Goal: Task Accomplishment & Management: Use online tool/utility

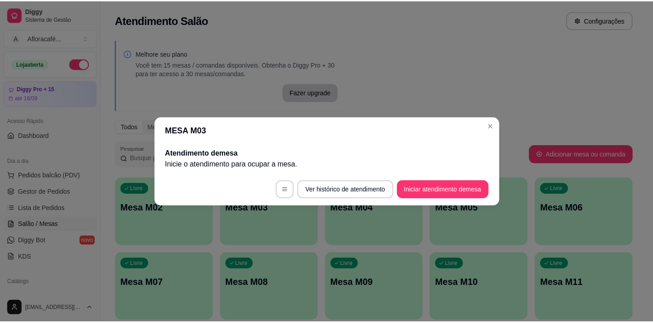
scroll to position [88, 0]
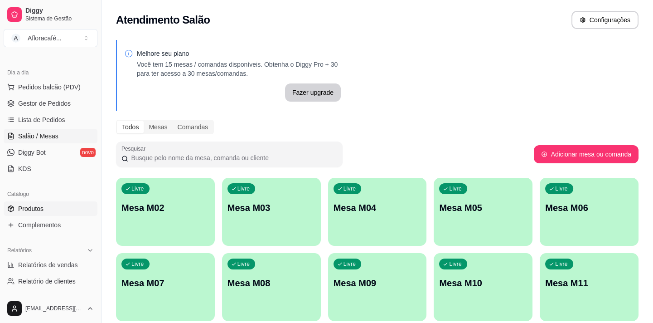
click at [61, 210] on link "Produtos" at bounding box center [51, 208] width 94 height 15
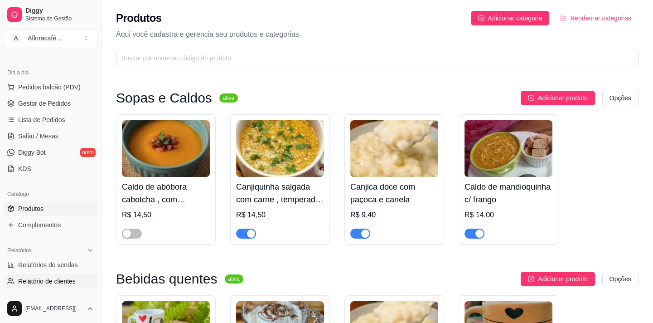
scroll to position [212, 0]
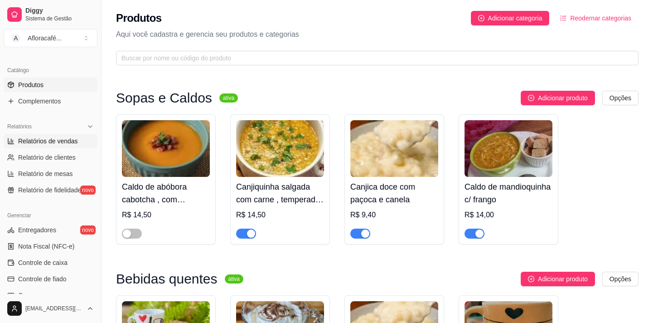
click at [41, 141] on span "Relatórios de vendas" at bounding box center [48, 140] width 60 height 9
select select "ALL"
select select "0"
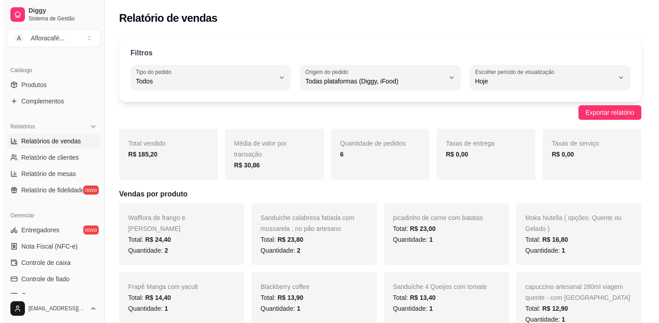
scroll to position [47, 0]
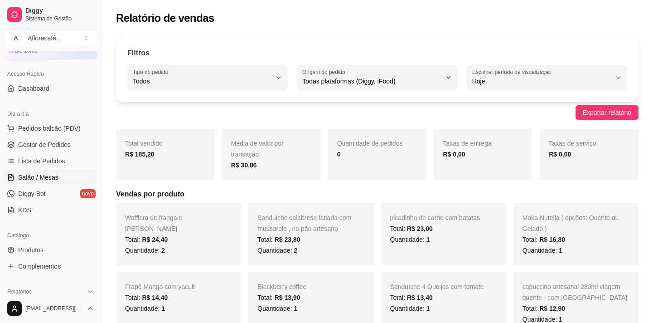
click at [65, 175] on link "Salão / Mesas" at bounding box center [51, 177] width 94 height 15
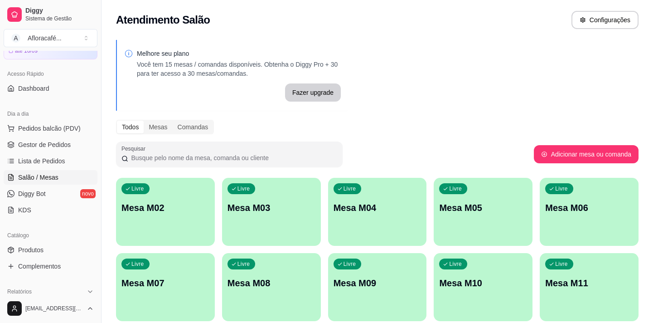
click at [175, 190] on div "Livre Mesa M02" at bounding box center [165, 206] width 99 height 57
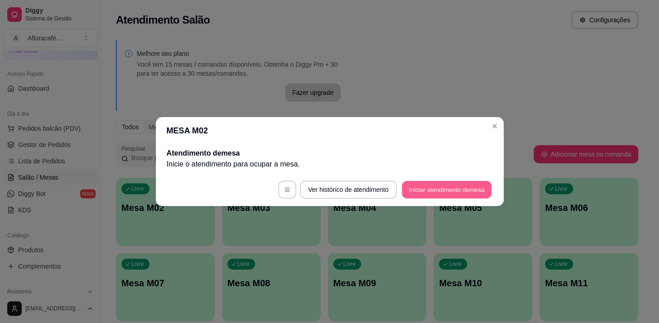
click at [477, 190] on button "Iniciar atendimento de mesa" at bounding box center [447, 190] width 90 height 18
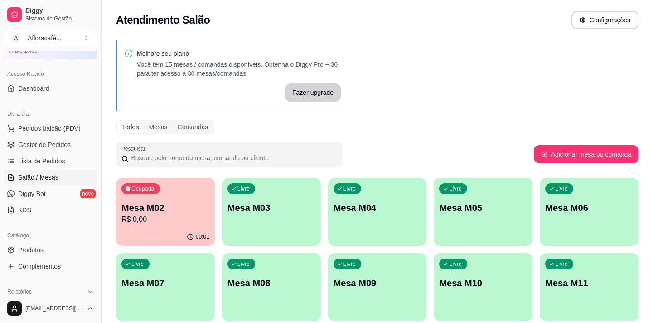
click at [194, 222] on p "R$ 0,00" at bounding box center [165, 219] width 88 height 11
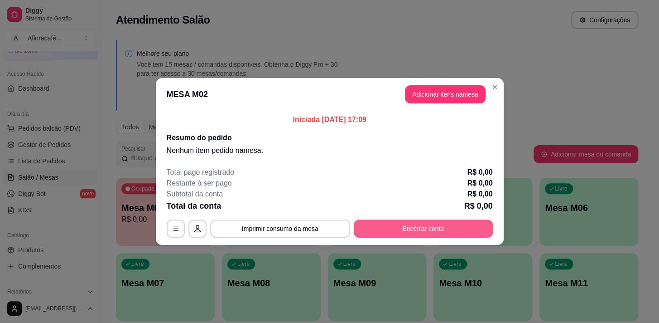
click at [475, 233] on button "Encerrar conta" at bounding box center [423, 228] width 139 height 18
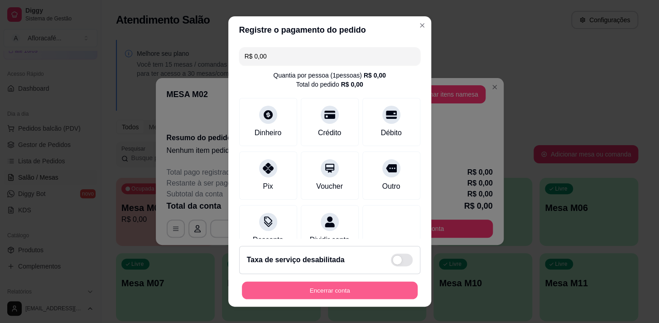
click at [384, 289] on button "Encerrar conta" at bounding box center [330, 290] width 176 height 18
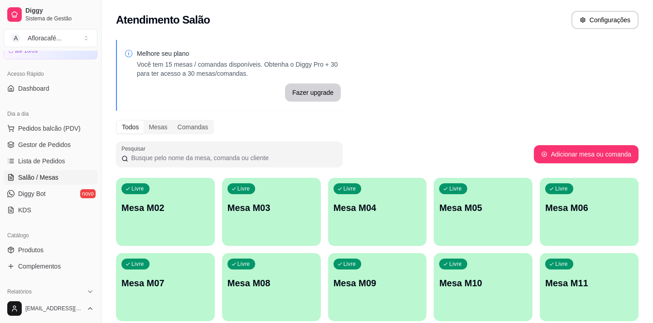
click at [258, 208] on p "Mesa M03" at bounding box center [272, 207] width 88 height 13
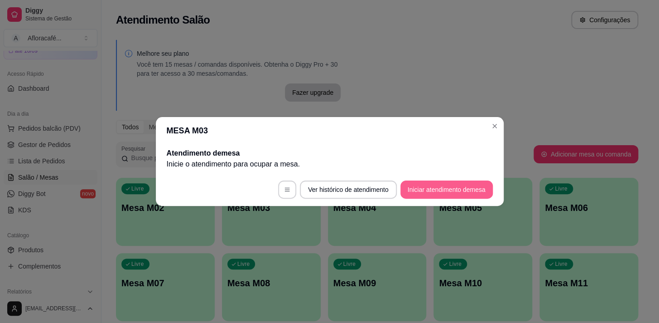
click at [474, 188] on button "Iniciar atendimento de mesa" at bounding box center [447, 189] width 92 height 18
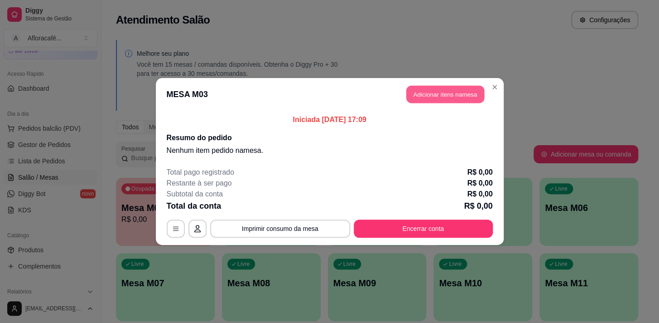
click at [429, 86] on button "Adicionar itens na mesa" at bounding box center [446, 95] width 78 height 18
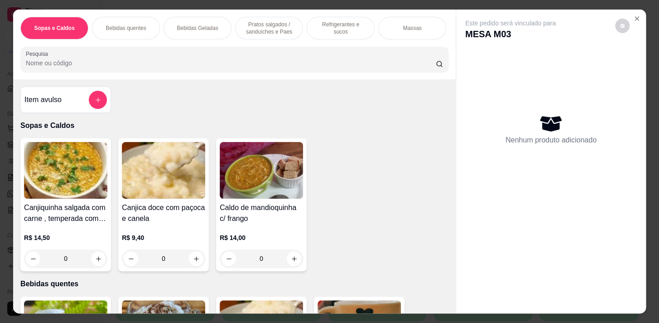
click at [262, 29] on p "Pratos salgados / sanduíches e Paes" at bounding box center [269, 28] width 53 height 15
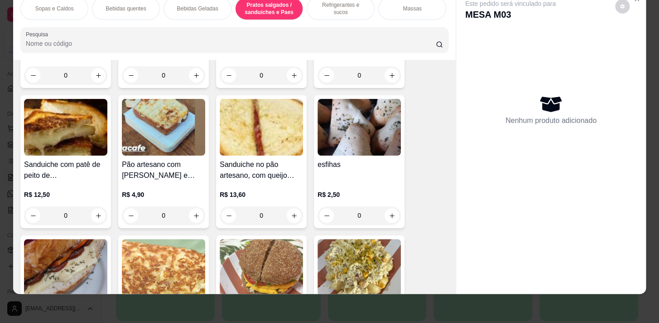
scroll to position [2316, 0]
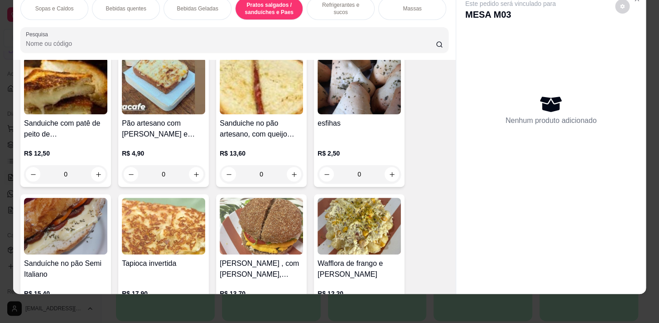
click at [391, 172] on div "0" at bounding box center [359, 174] width 83 height 18
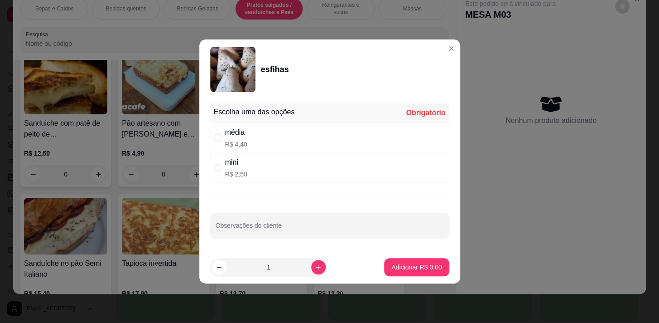
click at [308, 99] on section "esfihas Escolha uma das opções Obrigatório média R$ 4,40 mini R$ 2,50 Observaçõ…" at bounding box center [329, 161] width 261 height 244
click at [221, 141] on input "" at bounding box center [217, 137] width 7 height 7
radio input "true"
click at [412, 271] on button "Adicionar R$ 4,40" at bounding box center [416, 267] width 65 height 18
type input "1"
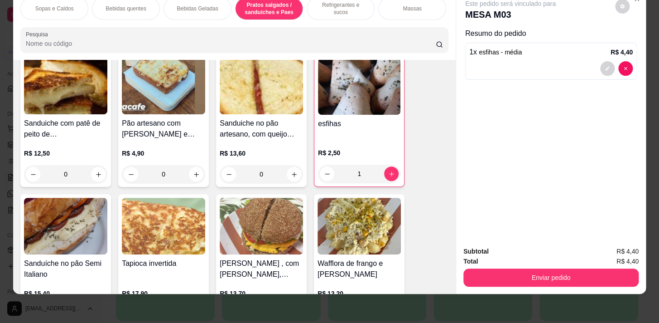
click at [343, 7] on div "Refrigerantes e sucos" at bounding box center [341, 8] width 68 height 23
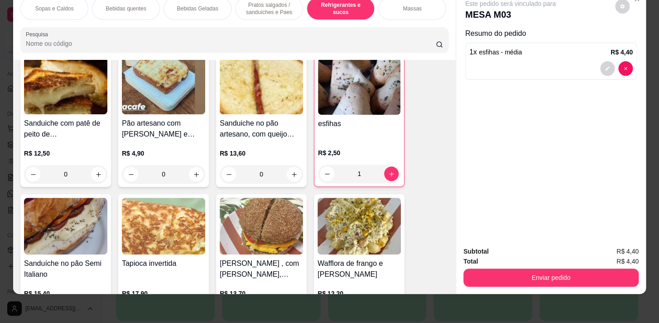
scroll to position [3571, 0]
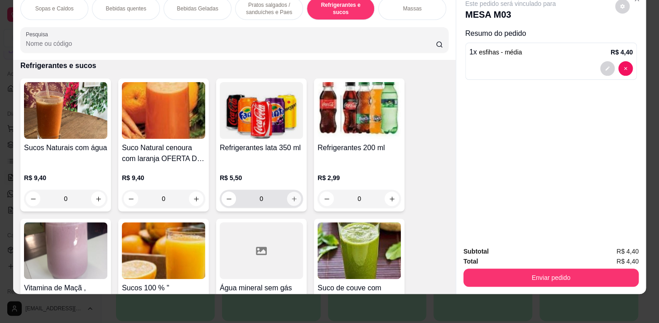
click at [291, 199] on icon "increase-product-quantity" at bounding box center [294, 198] width 7 height 7
type input "1"
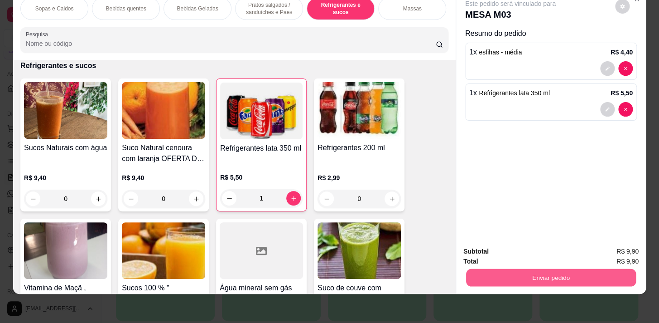
click at [562, 268] on button "Enviar pedido" at bounding box center [551, 277] width 170 height 18
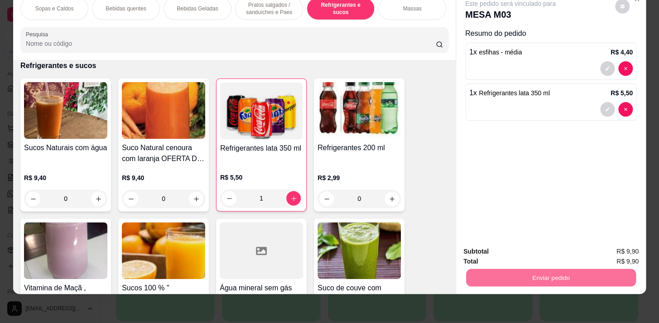
click at [526, 248] on button "Não registrar e enviar pedido" at bounding box center [521, 249] width 92 height 17
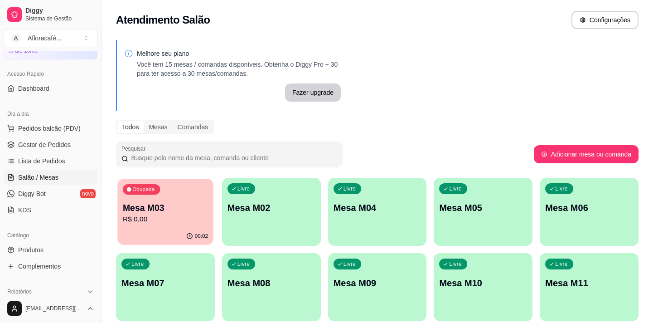
click at [190, 217] on p "R$ 0,00" at bounding box center [165, 219] width 85 height 10
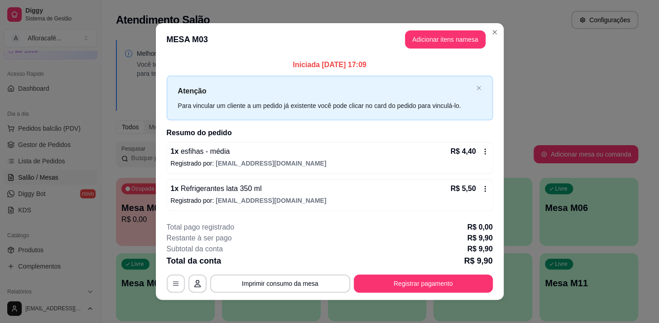
scroll to position [5, 0]
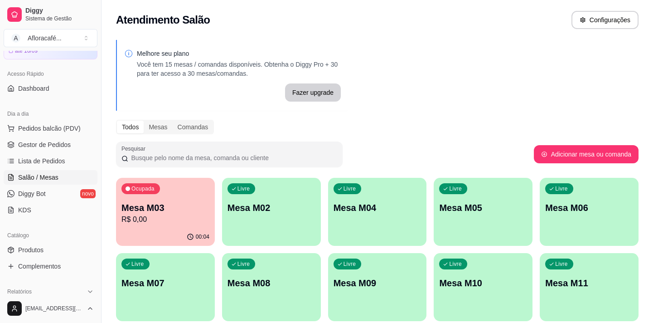
click at [295, 209] on p "Mesa M02" at bounding box center [272, 207] width 88 height 13
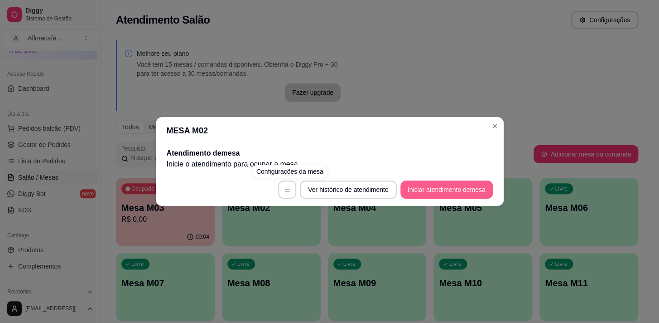
click at [430, 194] on button "Iniciar atendimento de mesa" at bounding box center [447, 189] width 92 height 18
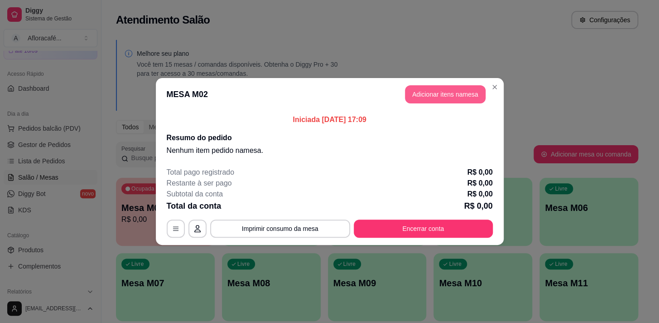
click at [447, 90] on button "Adicionar itens na mesa" at bounding box center [445, 94] width 81 height 18
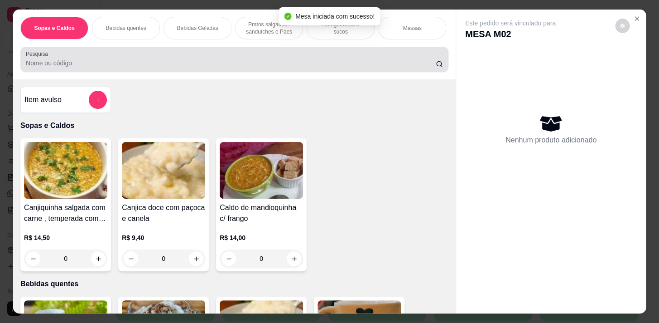
click at [271, 68] on input "Pesquisa" at bounding box center [231, 62] width 410 height 9
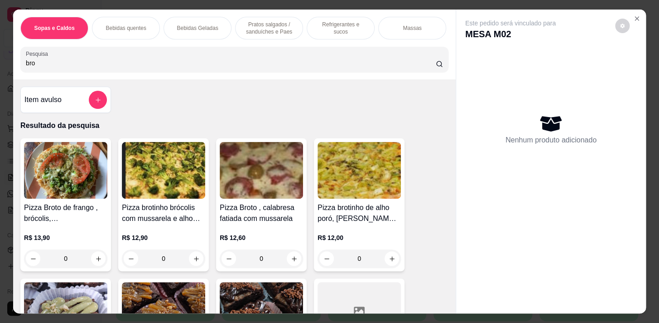
scroll to position [206, 0]
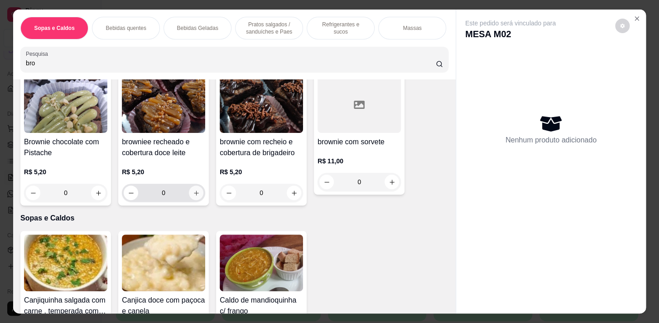
type input "bro"
click at [193, 192] on icon "increase-product-quantity" at bounding box center [196, 192] width 7 height 7
type input "1"
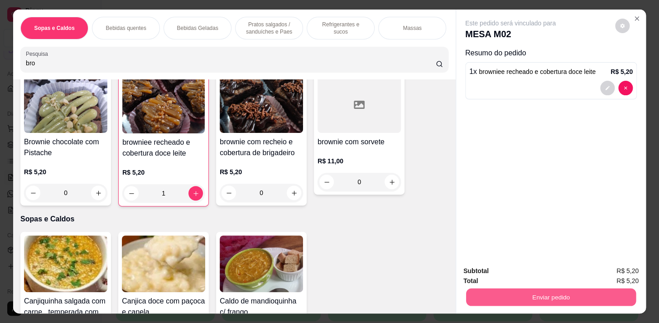
click at [568, 288] on button "Enviar pedido" at bounding box center [551, 297] width 170 height 18
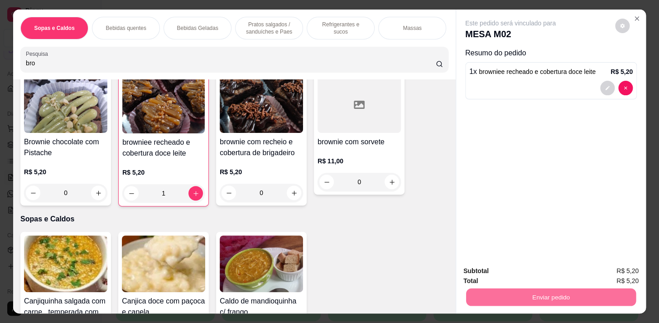
click at [558, 266] on button "Não registrar e enviar pedido" at bounding box center [521, 271] width 92 height 17
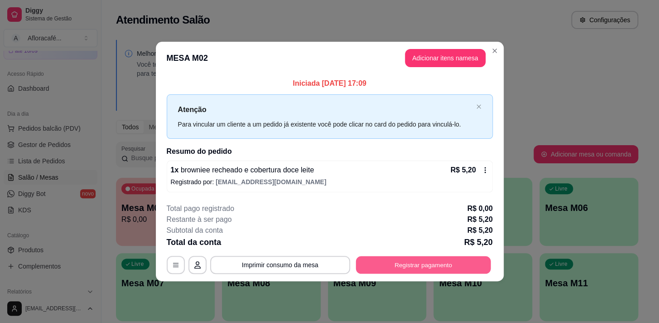
click at [485, 268] on button "Registrar pagamento" at bounding box center [423, 265] width 135 height 18
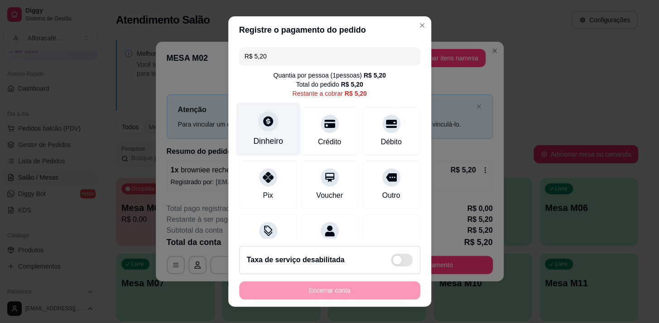
click at [276, 140] on div "Dinheiro" at bounding box center [268, 128] width 64 height 53
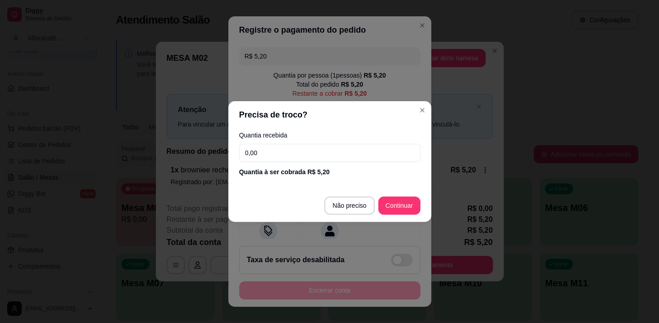
click at [390, 215] on footer "Não preciso Continuar" at bounding box center [329, 205] width 203 height 33
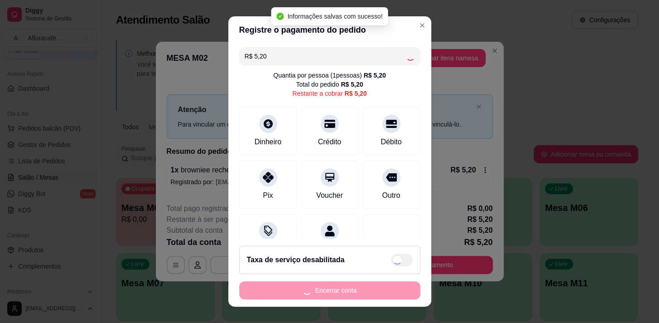
type input "R$ 0,00"
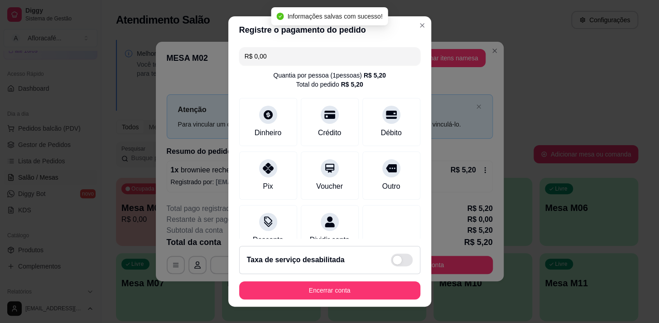
drag, startPoint x: 331, startPoint y: 279, endPoint x: 328, endPoint y: 283, distance: 5.2
click at [329, 283] on footer "Taxa de serviço desabilitada Encerrar conta" at bounding box center [329, 272] width 203 height 68
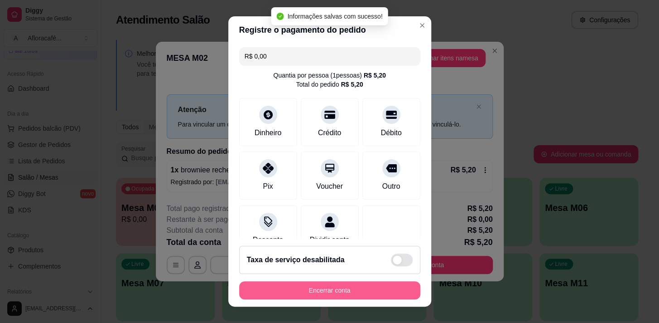
click at [325, 281] on button "Encerrar conta" at bounding box center [329, 290] width 181 height 18
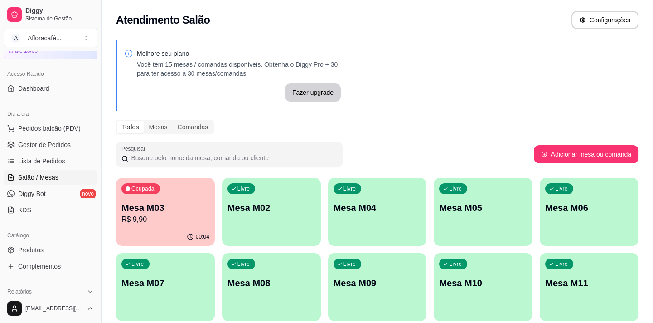
click at [258, 205] on p "Mesa M02" at bounding box center [272, 207] width 88 height 13
click at [120, 220] on div "Ocupada Mesa M03 R$ 9,90" at bounding box center [165, 203] width 99 height 50
click at [301, 208] on p "Mesa M02" at bounding box center [272, 207] width 88 height 13
click at [46, 158] on span "Lista de Pedidos" at bounding box center [41, 160] width 47 height 9
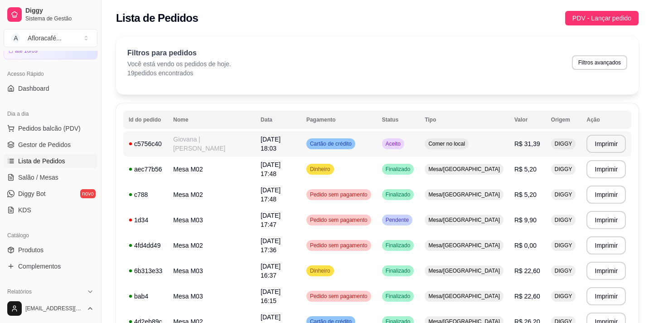
click at [215, 145] on td "Giovana | [PERSON_NAME]" at bounding box center [211, 143] width 87 height 25
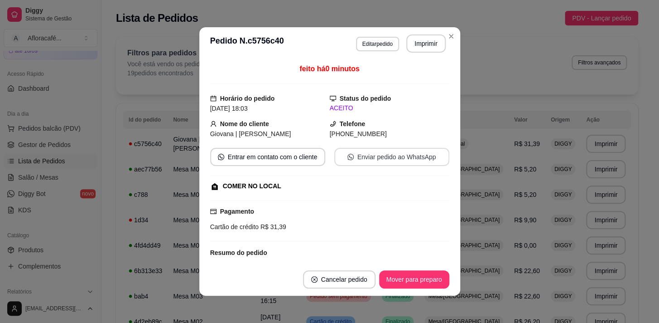
scroll to position [120, 0]
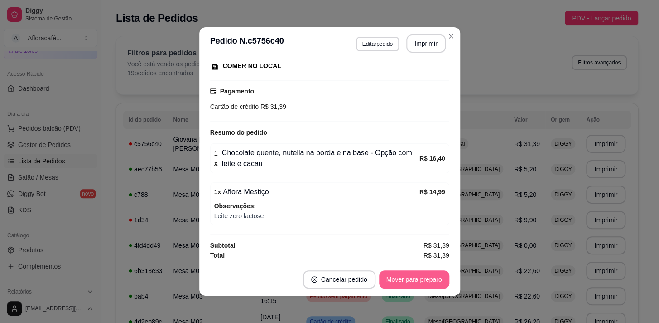
click at [426, 278] on button "Mover para preparo" at bounding box center [414, 279] width 70 height 18
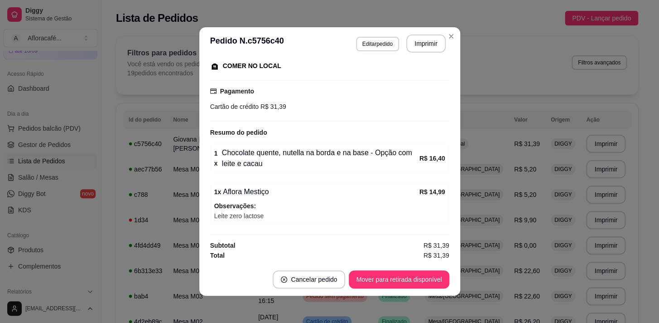
scroll to position [1, 0]
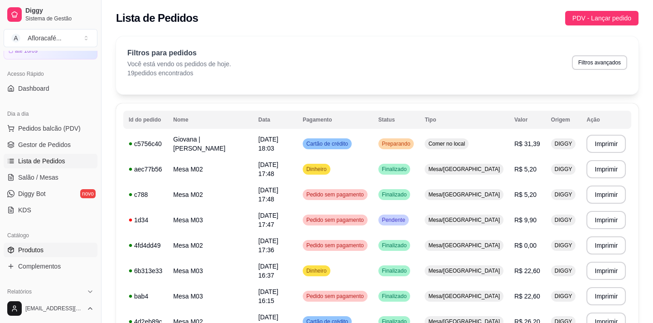
click at [48, 247] on link "Produtos" at bounding box center [51, 249] width 94 height 15
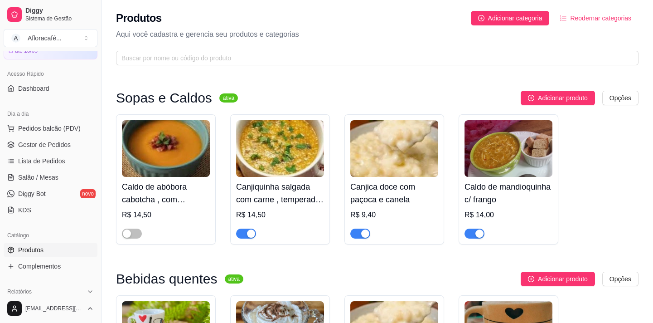
click at [271, 66] on div "Produtos Adicionar categoria Reodernar categorias Aqui você cadastra e gerencia…" at bounding box center [378, 35] width 552 height 71
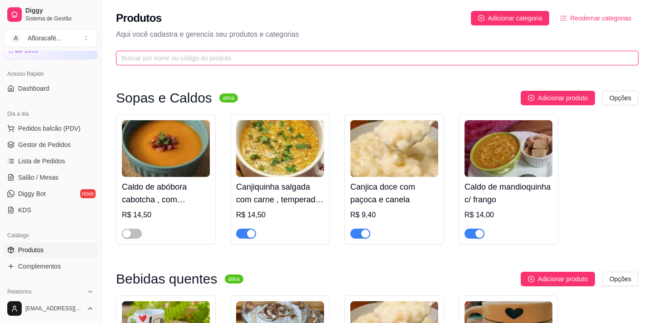
click at [274, 61] on input "text" at bounding box center [373, 58] width 504 height 10
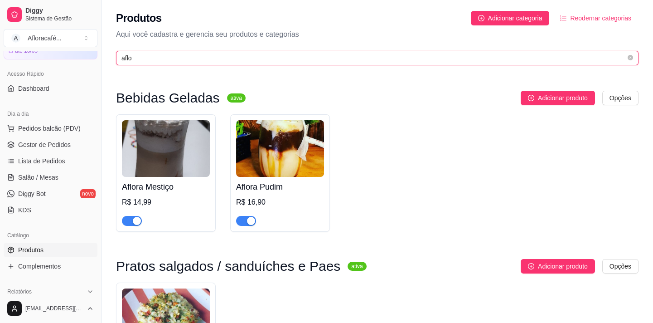
type input "aflo"
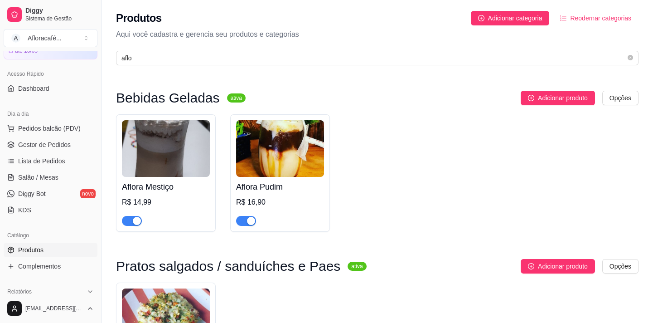
click at [172, 180] on h4 "Aflora Mestiço" at bounding box center [166, 186] width 88 height 13
click at [192, 150] on img at bounding box center [166, 148] width 88 height 57
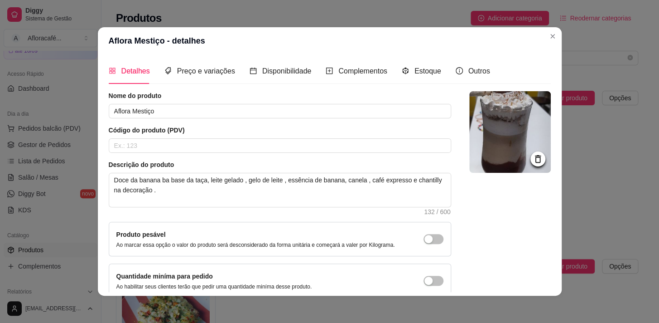
click at [535, 155] on icon at bounding box center [538, 159] width 6 height 8
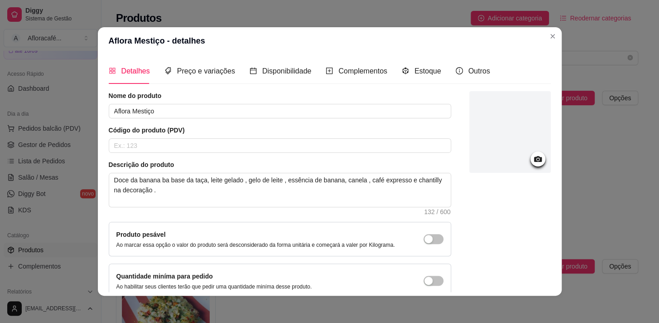
click at [534, 158] on icon at bounding box center [538, 159] width 8 height 6
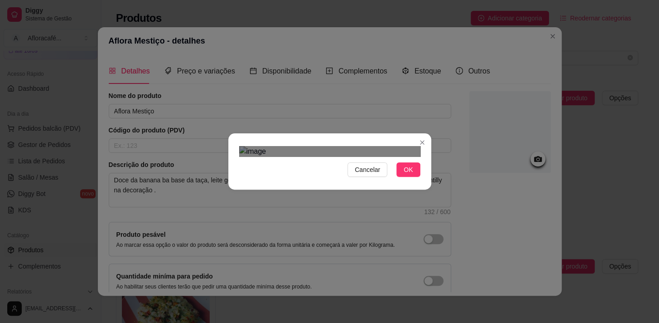
click at [409, 146] on div at bounding box center [329, 151] width 181 height 11
click at [450, 47] on div "Cancelar OK" at bounding box center [329, 161] width 659 height 323
click at [228, 142] on div "Cancelar OK" at bounding box center [329, 161] width 203 height 38
click at [380, 177] on button "Cancelar" at bounding box center [368, 169] width 40 height 15
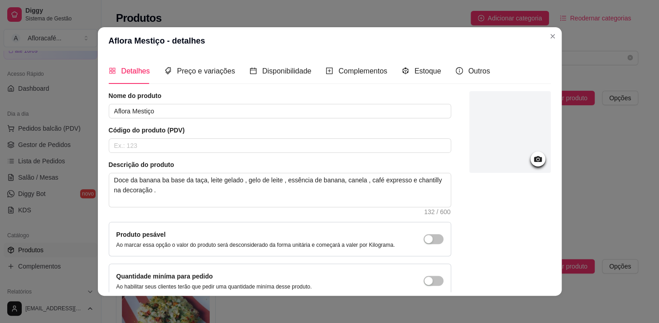
click at [536, 162] on div at bounding box center [511, 132] width 82 height 82
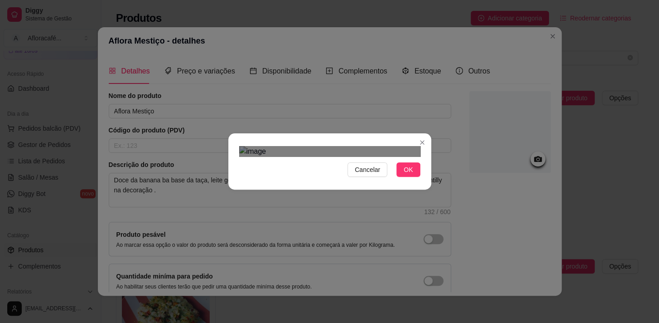
click at [374, 184] on div "Use the arrow keys to move the crop selection area" at bounding box center [328, 265] width 163 height 163
click at [417, 142] on div "Cancelar OK" at bounding box center [329, 161] width 203 height 38
click at [378, 183] on div "Use the arrow keys to move the crop selection area" at bounding box center [328, 269] width 173 height 173
click at [409, 174] on span "OK" at bounding box center [408, 170] width 9 height 10
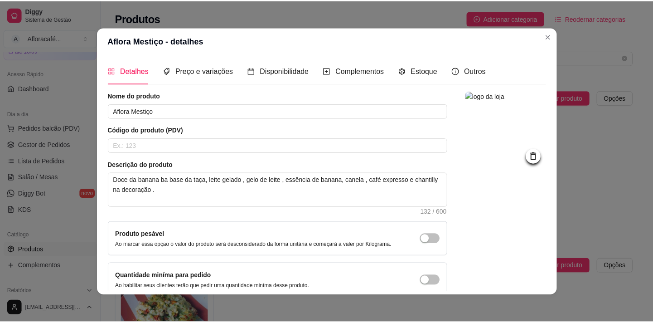
scroll to position [53, 0]
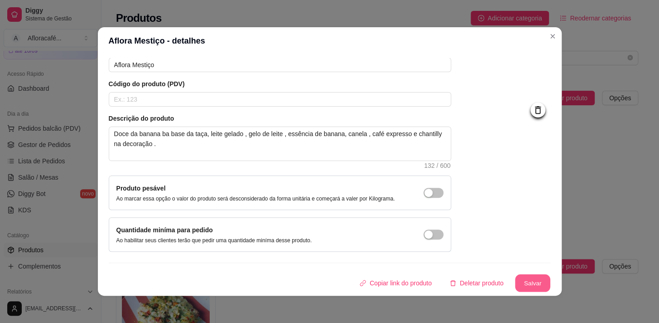
click at [524, 285] on button "Salvar" at bounding box center [532, 283] width 35 height 18
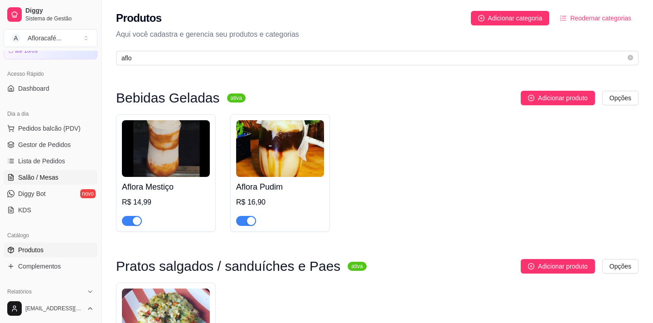
click at [48, 182] on link "Salão / Mesas" at bounding box center [51, 177] width 94 height 15
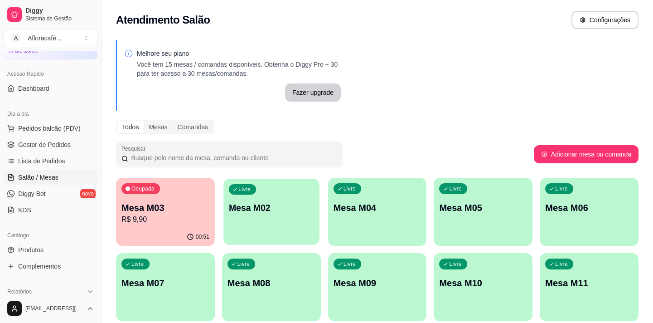
click at [234, 202] on p "Mesa M02" at bounding box center [271, 208] width 85 height 12
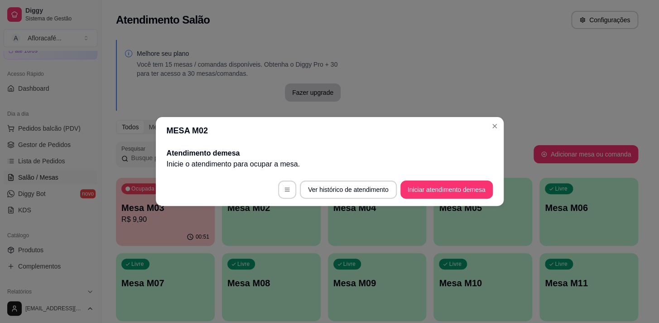
drag, startPoint x: 424, startPoint y: 201, endPoint x: 425, endPoint y: 191, distance: 10.0
click at [424, 200] on footer "Ver histórico de atendimento Iniciar atendimento de mesa" at bounding box center [330, 189] width 348 height 33
click at [425, 191] on button "Iniciar atendimento de mesa" at bounding box center [447, 189] width 92 height 18
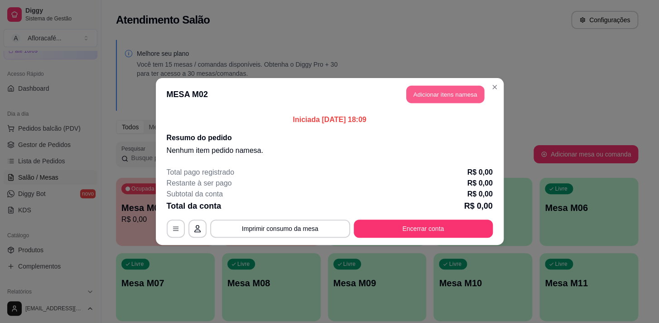
click at [459, 94] on button "Adicionar itens na mesa" at bounding box center [446, 95] width 78 height 18
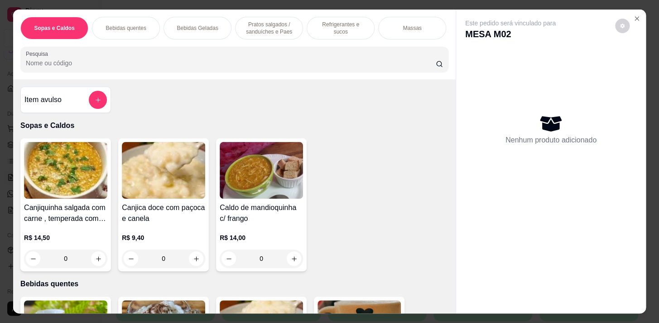
click at [302, 259] on div "Caldo de mandioquinha c/ frango R$ 14,00 0" at bounding box center [261, 204] width 91 height 133
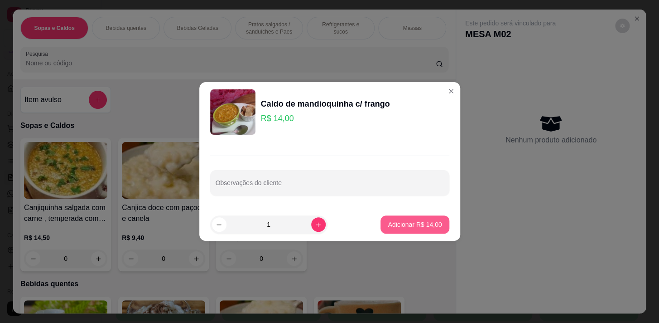
click at [438, 231] on button "Adicionar R$ 14,00" at bounding box center [415, 224] width 68 height 18
type input "1"
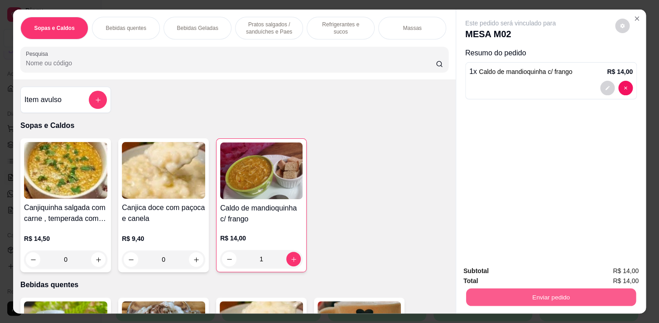
click at [555, 301] on button "Enviar pedido" at bounding box center [551, 297] width 170 height 18
click at [553, 292] on button "Enviar pedido" at bounding box center [551, 297] width 170 height 18
click at [528, 288] on button "Enviar pedido" at bounding box center [551, 297] width 170 height 18
click at [597, 289] on button "Enviar pedido" at bounding box center [551, 297] width 170 height 18
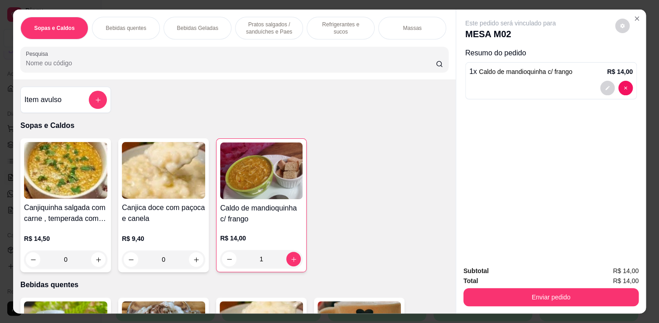
click at [544, 297] on button "Enviar pedido" at bounding box center [551, 297] width 175 height 18
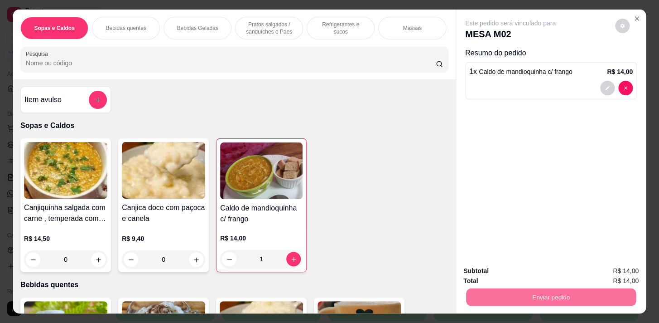
click at [538, 269] on button "Não registrar e enviar pedido" at bounding box center [521, 271] width 92 height 17
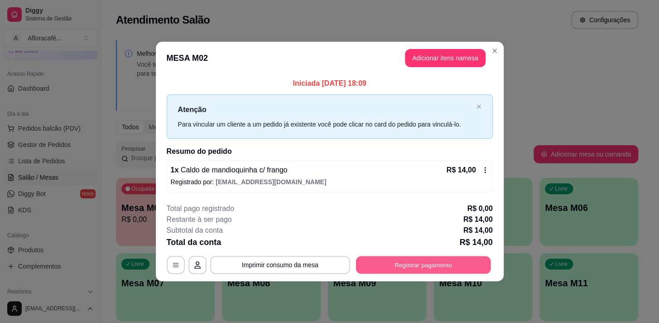
click at [404, 264] on button "Registrar pagamento" at bounding box center [423, 265] width 135 height 18
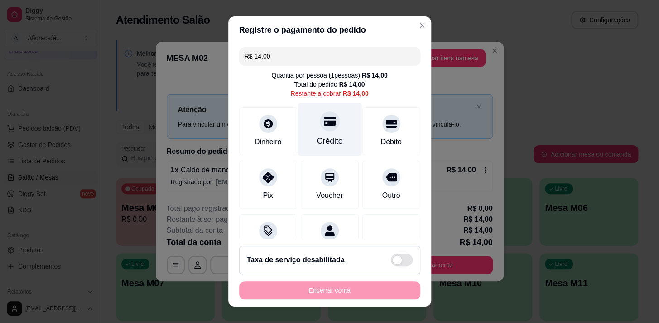
click at [327, 120] on div at bounding box center [330, 121] width 20 height 20
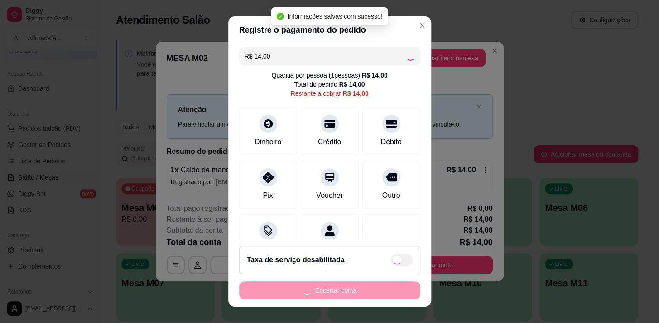
type input "R$ 0,00"
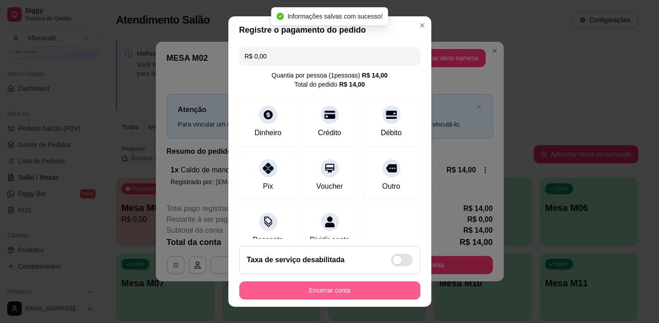
click at [356, 287] on button "Encerrar conta" at bounding box center [329, 290] width 181 height 18
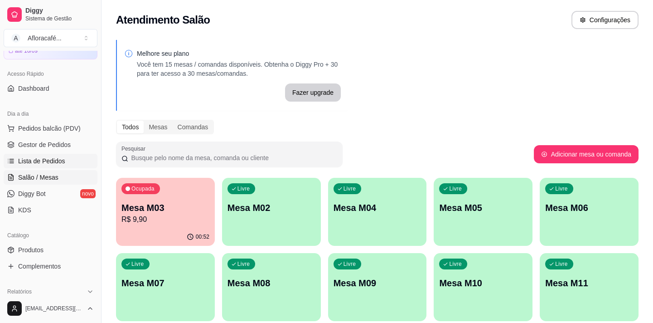
click at [69, 157] on link "Lista de Pedidos" at bounding box center [51, 161] width 94 height 15
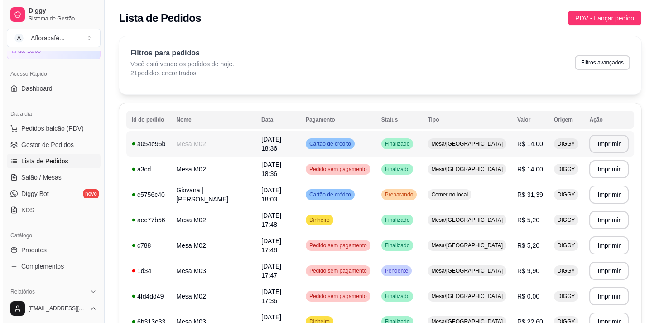
scroll to position [82, 0]
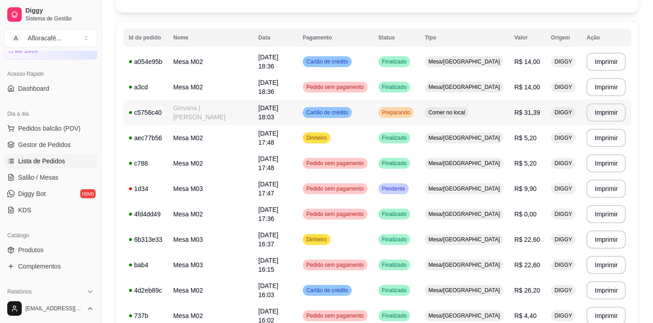
click at [271, 108] on span "[DATE] 18:03" at bounding box center [268, 112] width 20 height 16
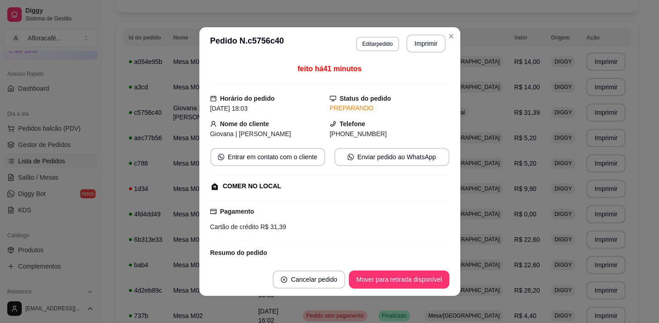
scroll to position [120, 0]
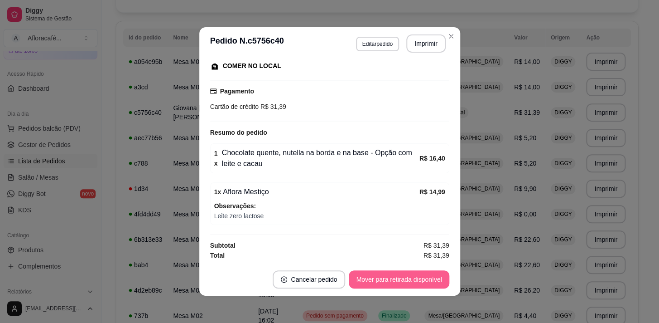
click at [388, 281] on button "Mover para retirada disponível" at bounding box center [399, 279] width 100 height 18
click at [375, 277] on button "Mover para finalizado" at bounding box center [411, 279] width 75 height 18
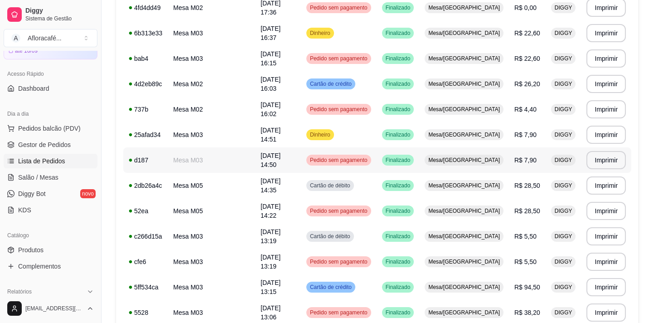
scroll to position [0, 0]
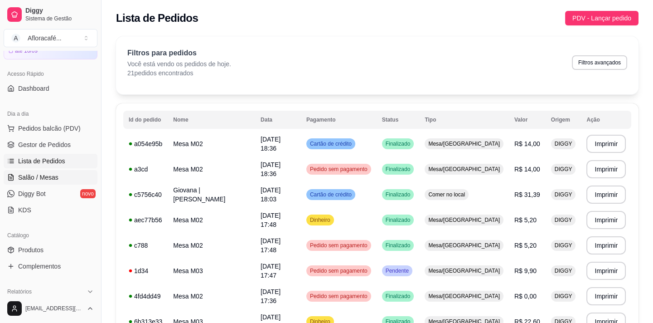
click at [60, 172] on link "Salão / Mesas" at bounding box center [51, 177] width 94 height 15
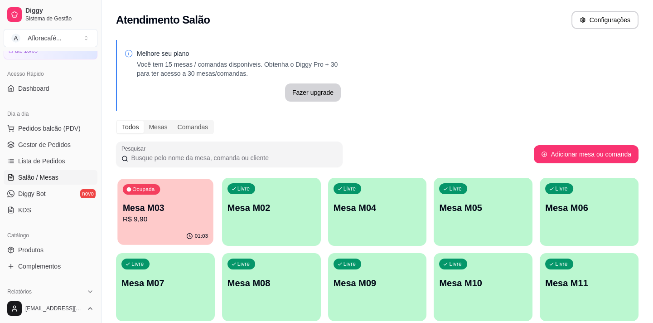
click at [175, 217] on p "R$ 9,90" at bounding box center [165, 219] width 85 height 10
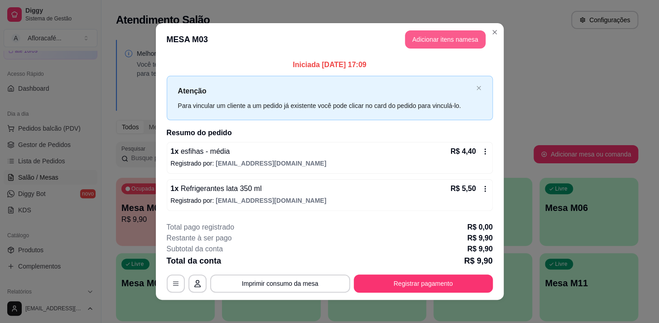
click at [442, 50] on header "MESA M03 Adicionar itens na mesa" at bounding box center [330, 39] width 348 height 33
click at [448, 39] on button "Adicionar itens na mesa" at bounding box center [445, 39] width 81 height 18
click at [241, 78] on div "Sopas e Caldos Bebidas quentes Bebidas Geladas Pratos salgados / sanduíches e P…" at bounding box center [234, 45] width 443 height 70
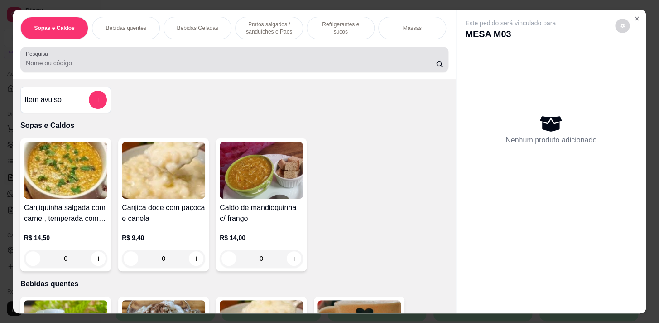
click at [196, 67] on input "Pesquisa" at bounding box center [231, 62] width 410 height 9
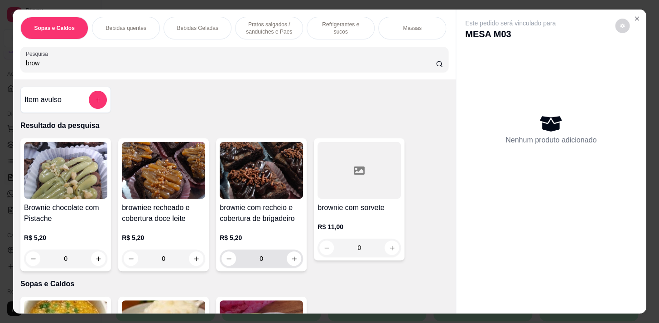
type input "brow"
click at [299, 261] on div "0" at bounding box center [261, 258] width 83 height 18
click at [293, 262] on icon "increase-product-quantity" at bounding box center [294, 258] width 7 height 7
type input "1"
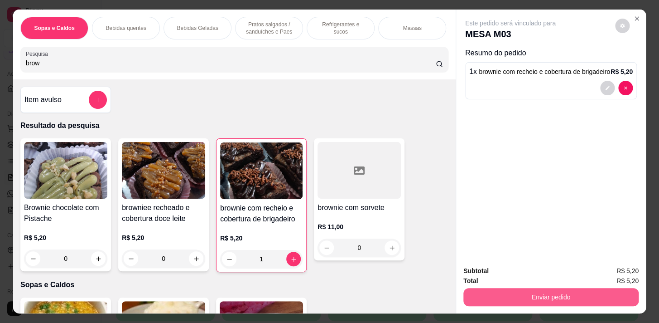
click at [543, 291] on button "Enviar pedido" at bounding box center [551, 297] width 175 height 18
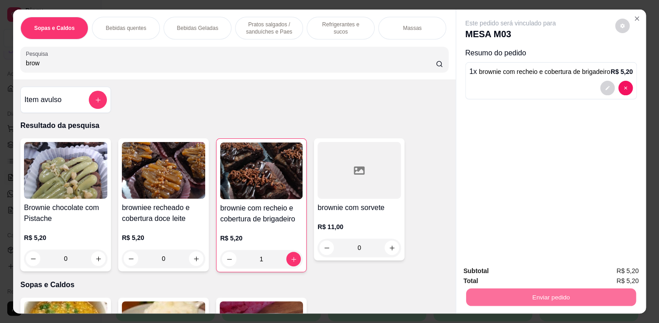
click at [551, 268] on button "Não registrar e enviar pedido" at bounding box center [521, 271] width 94 height 17
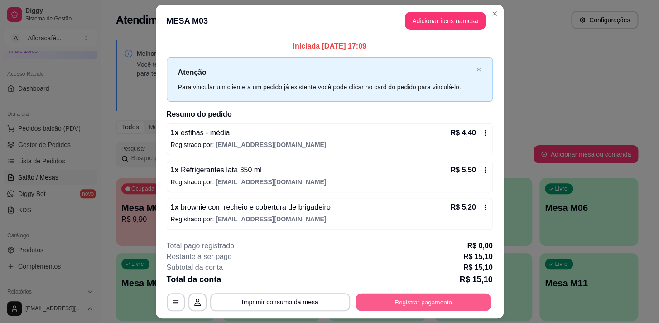
click at [380, 303] on button "Registrar pagamento" at bounding box center [423, 302] width 135 height 18
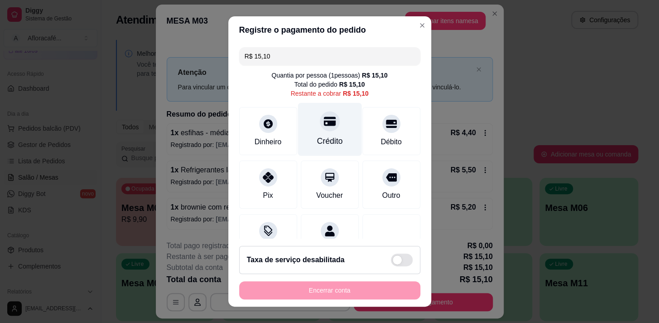
click at [324, 125] on icon at bounding box center [330, 120] width 12 height 9
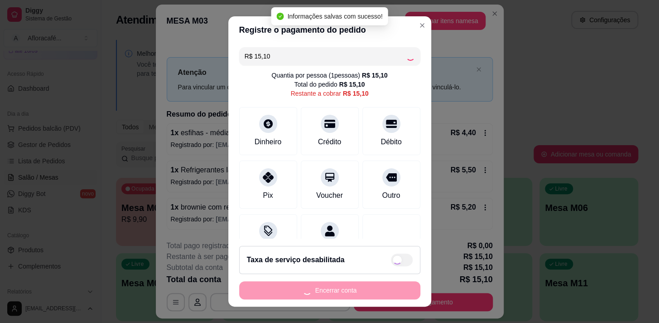
type input "R$ 0,00"
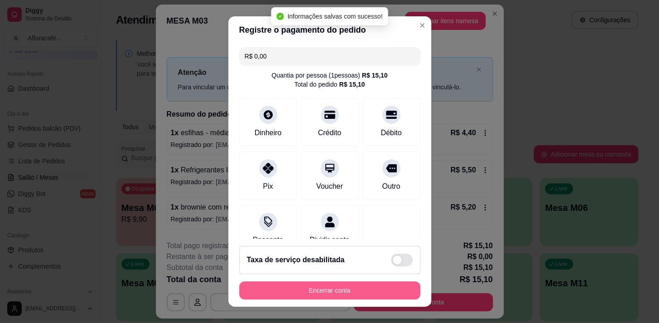
click at [323, 290] on button "Encerrar conta" at bounding box center [329, 290] width 181 height 18
